Goal: Information Seeking & Learning: Compare options

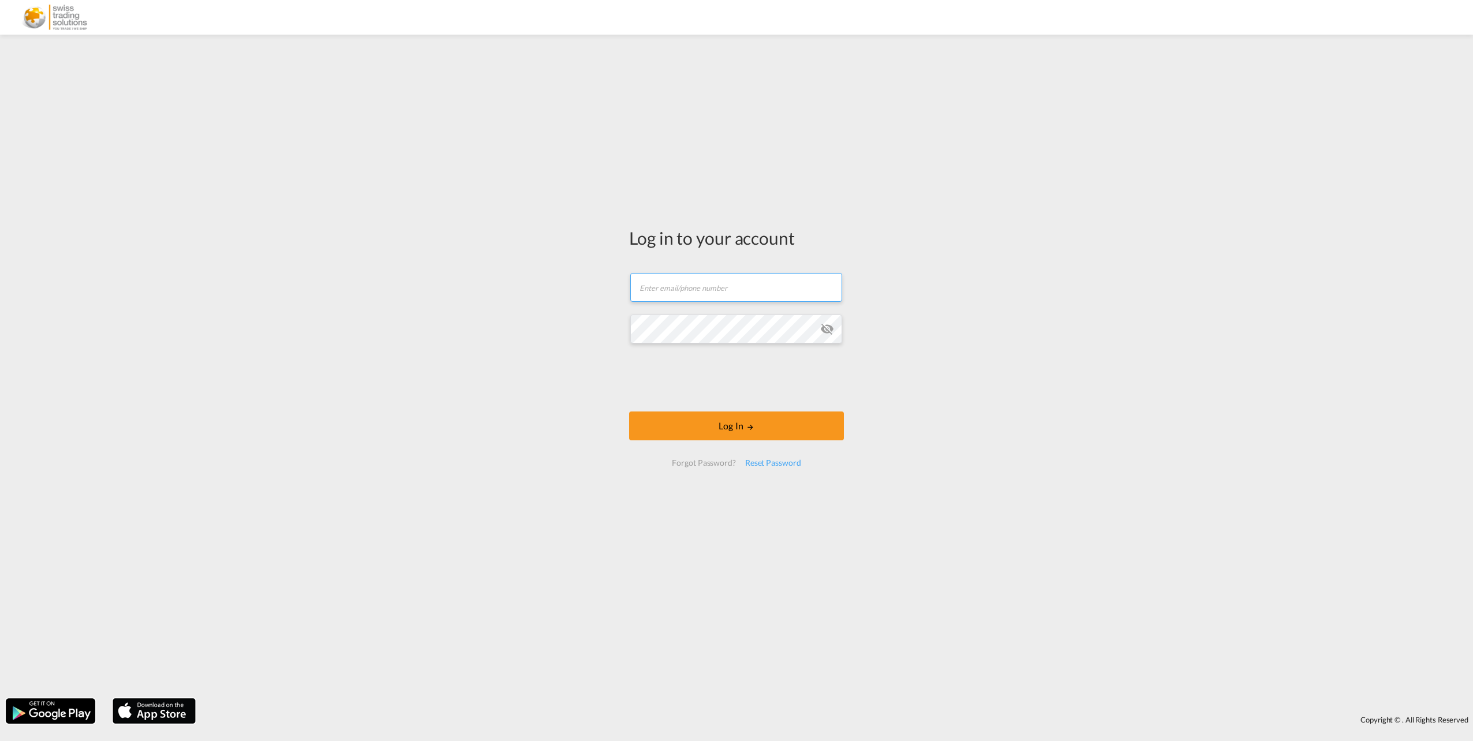
type input "bwinkler@trading-solutions.ch"
click at [825, 329] on md-icon "icon-eye-off" at bounding box center [827, 329] width 14 height 14
click at [828, 327] on md-icon "icon-eye-off" at bounding box center [827, 329] width 14 height 14
click at [741, 431] on button "Log In" at bounding box center [736, 426] width 215 height 29
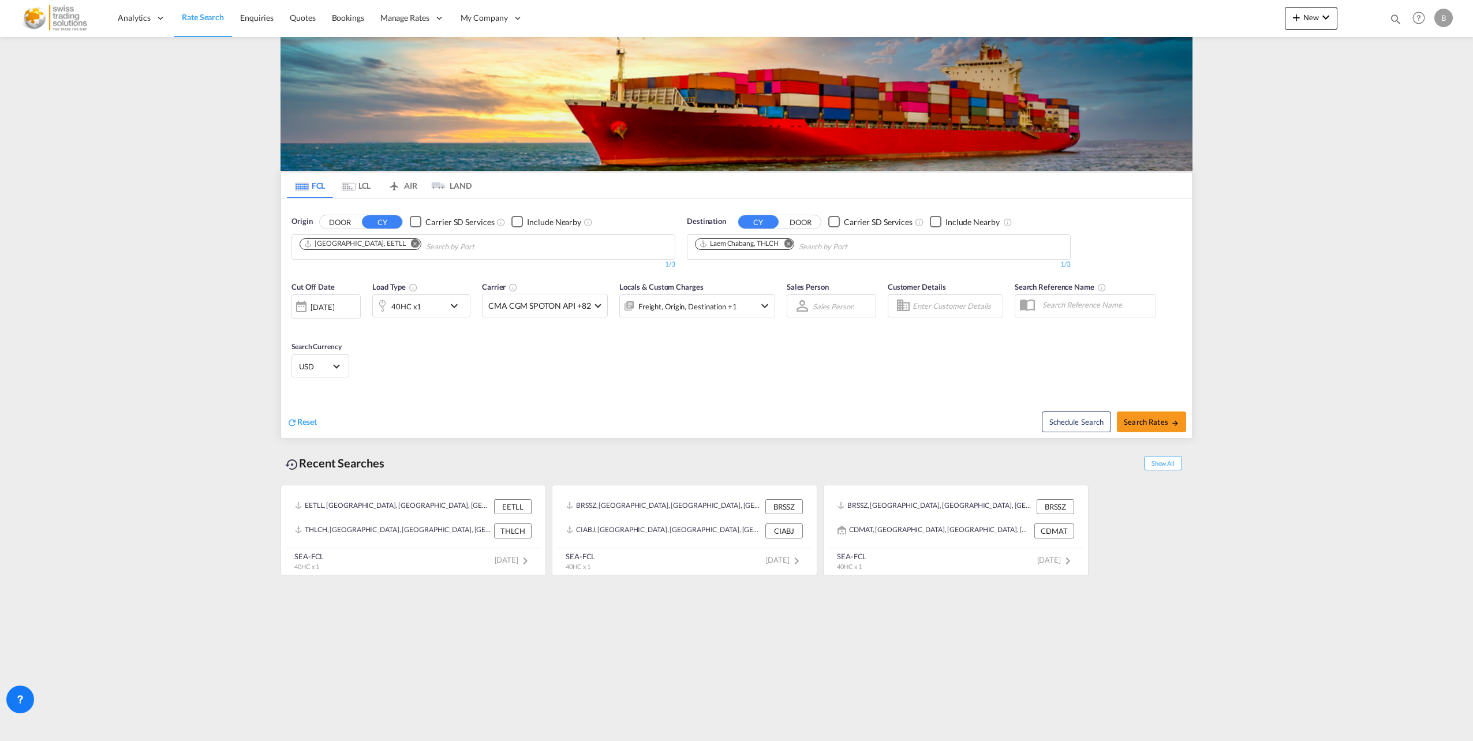
click at [437, 314] on div "40HC x1" at bounding box center [409, 305] width 72 height 23
click at [438, 311] on div "Load Type Quantity Cargo Weight 40HC 20GP 40GP 40HC 45HC 20RE 40RE 40HR 20OT 40…" at bounding box center [736, 370] width 1473 height 741
click at [411, 245] on md-icon "Remove" at bounding box center [415, 243] width 9 height 9
type input "cndlc"
click at [359, 268] on div "Dalian China CNDLC" at bounding box center [388, 273] width 219 height 35
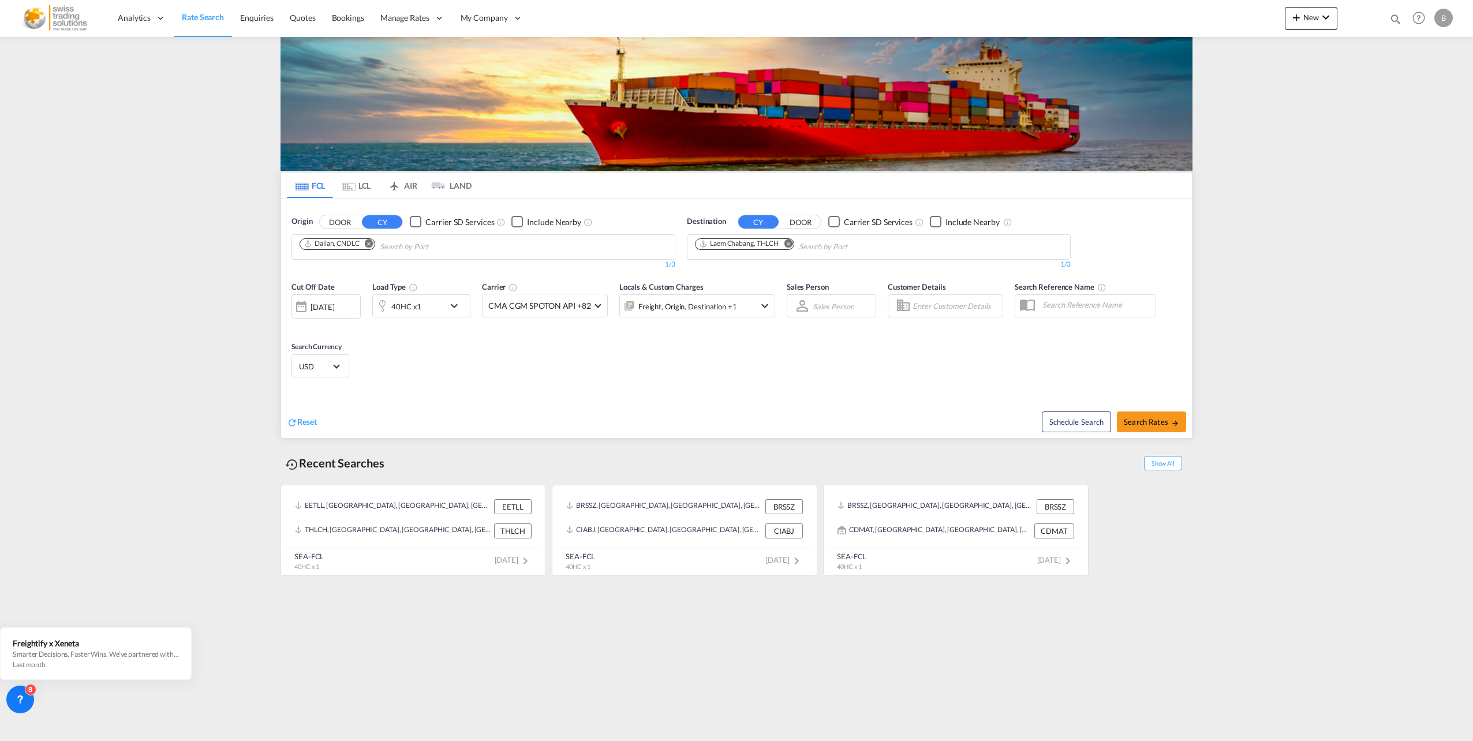
click at [788, 241] on md-icon "Remove" at bounding box center [788, 243] width 9 height 9
type input "montoir"
click at [776, 300] on div "Montoir -de-Bretagne France FRMTX" at bounding box center [784, 308] width 219 height 35
click at [1177, 429] on button "Search Rates" at bounding box center [1151, 422] width 69 height 21
type input "CNDLC to FRMTX / 21 Aug 2025"
